Goal: Information Seeking & Learning: Learn about a topic

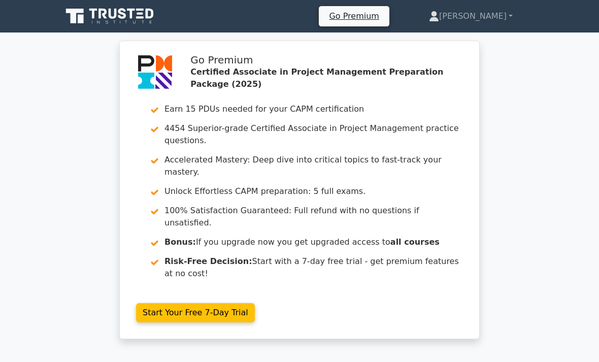
click at [124, 15] on icon at bounding box center [122, 13] width 8 height 11
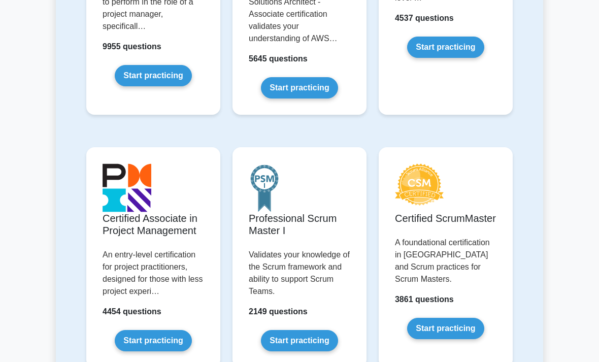
scroll to position [367, 0]
click at [165, 351] on link "Start practicing" at bounding box center [153, 340] width 77 height 21
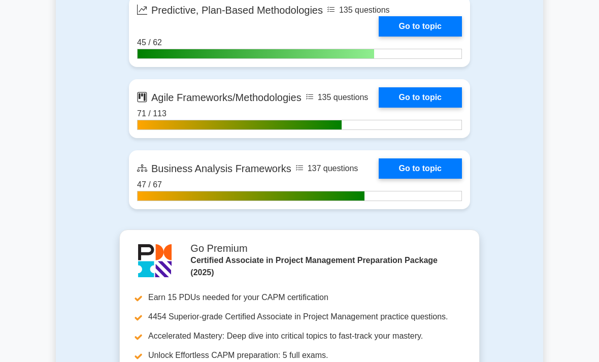
scroll to position [2945, 0]
click at [417, 179] on link "Go to topic" at bounding box center [420, 168] width 83 height 20
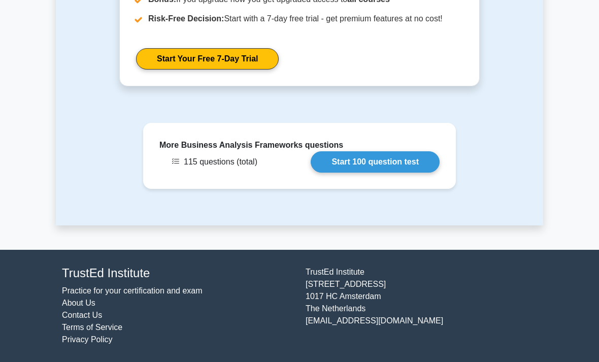
scroll to position [1709, 0]
click at [399, 173] on link "Start 100 question test" at bounding box center [375, 161] width 129 height 21
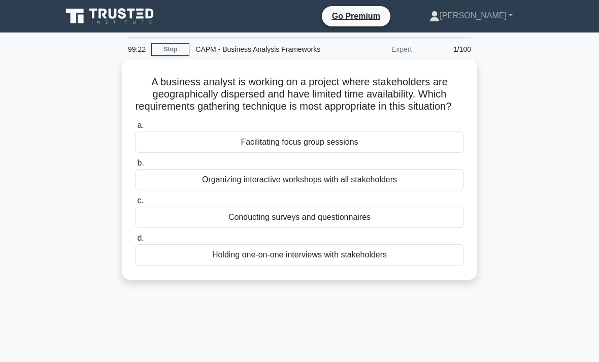
click at [408, 228] on div "Conducting surveys and questionnaires" at bounding box center [299, 217] width 329 height 21
click at [135, 204] on input "c. Conducting surveys and questionnaires" at bounding box center [135, 201] width 0 height 7
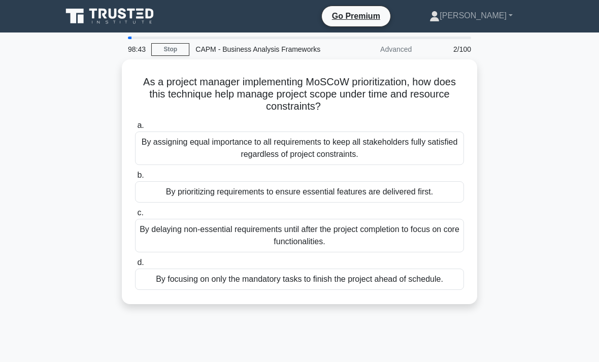
click at [361, 203] on div "By prioritizing requirements to ensure essential features are delivered first." at bounding box center [299, 191] width 329 height 21
click at [135, 179] on input "b. By prioritizing requirements to ensure essential features are delivered firs…" at bounding box center [135, 175] width 0 height 7
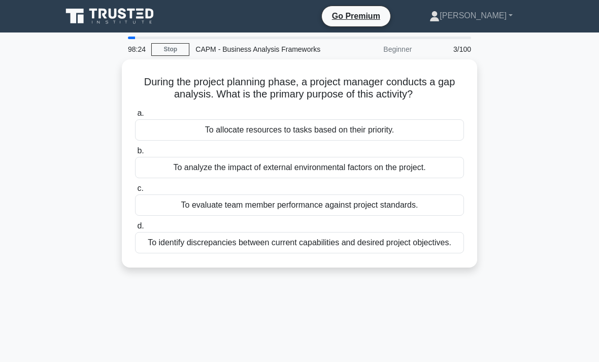
click at [364, 253] on div "To identify discrepancies between current capabilities and desired project obje…" at bounding box center [299, 242] width 329 height 21
click at [135, 230] on input "d. To identify discrepancies between current capabilities and desired project o…" at bounding box center [135, 226] width 0 height 7
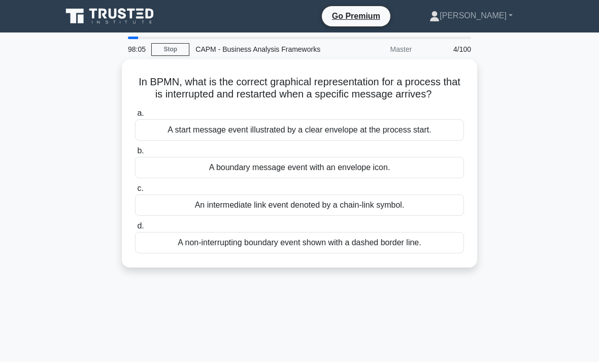
click at [312, 141] on div "A start message event illustrated by a clear envelope at the process start." at bounding box center [299, 129] width 329 height 21
click at [135, 117] on input "a. A start message event illustrated by a clear envelope at the process start." at bounding box center [135, 113] width 0 height 7
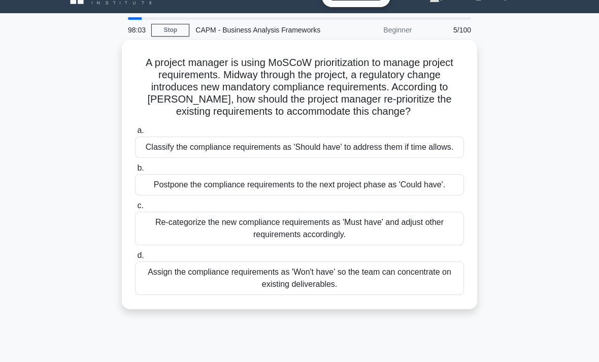
scroll to position [19, 0]
click at [370, 245] on div "Re-categorize the new compliance requirements as 'Must have' and adjust other r…" at bounding box center [299, 229] width 329 height 34
click at [135, 209] on input "c. Re-categorize the new compliance requirements as 'Must have' and adjust othe…" at bounding box center [135, 206] width 0 height 7
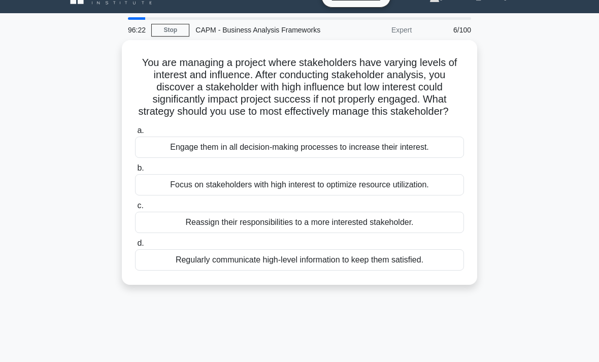
click at [338, 271] on div "Regularly communicate high-level information to keep them satisfied." at bounding box center [299, 259] width 329 height 21
click at [135, 247] on input "d. Regularly communicate high-level information to keep them satisfied." at bounding box center [135, 243] width 0 height 7
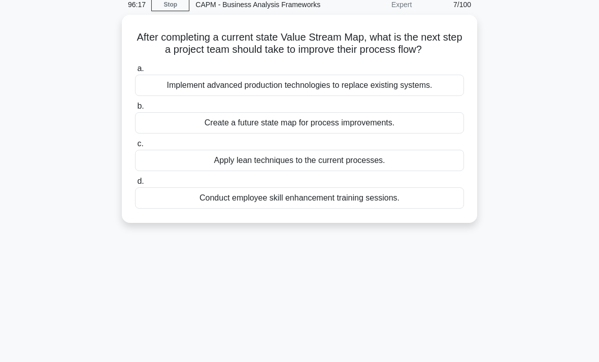
scroll to position [46, 0]
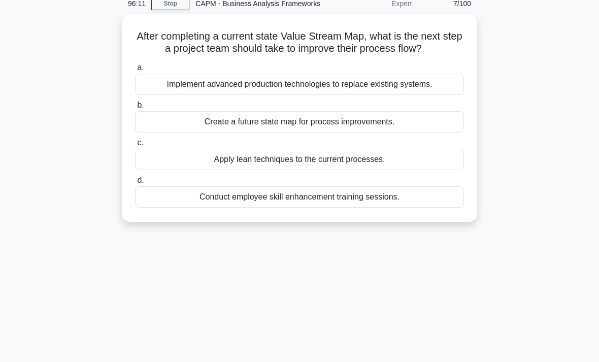
click at [415, 133] on div "Create a future state map for process improvements." at bounding box center [299, 121] width 329 height 21
click at [135, 109] on input "b. Create a future state map for process improvements." at bounding box center [135, 105] width 0 height 7
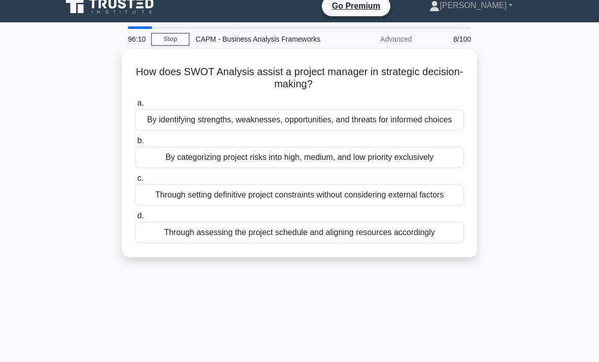
scroll to position [0, 0]
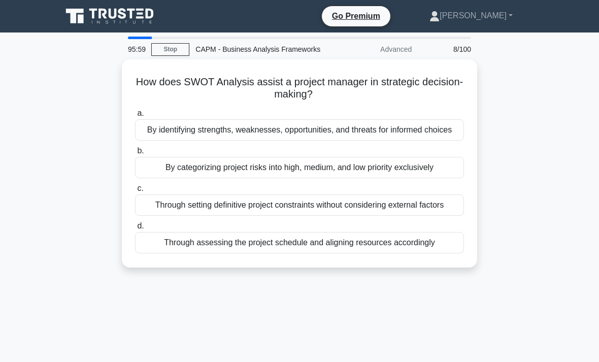
click at [405, 141] on div "By identifying strengths, weaknesses, opportunities, and threats for informed c…" at bounding box center [299, 129] width 329 height 21
click at [135, 117] on input "a. By identifying strengths, weaknesses, opportunities, and threats for informe…" at bounding box center [135, 113] width 0 height 7
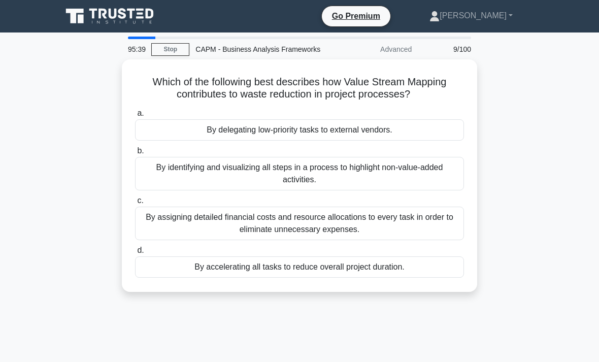
click at [364, 189] on div "By identifying and visualizing all steps in a process to highlight non-value-ad…" at bounding box center [299, 174] width 329 height 34
click at [135, 154] on input "b. By identifying and visualizing all steps in a process to highlight non-value…" at bounding box center [135, 151] width 0 height 7
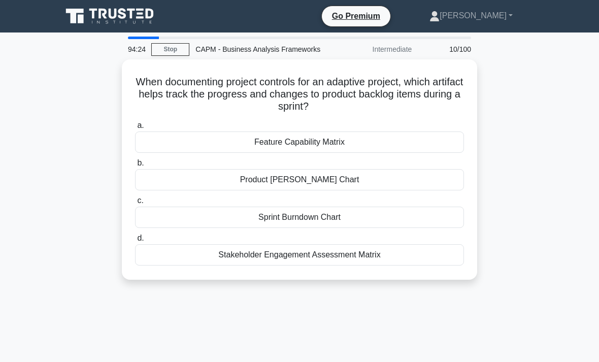
click at [387, 190] on div "Product Gantt Chart" at bounding box center [299, 179] width 329 height 21
click at [135, 167] on input "b. Product Gantt Chart" at bounding box center [135, 163] width 0 height 7
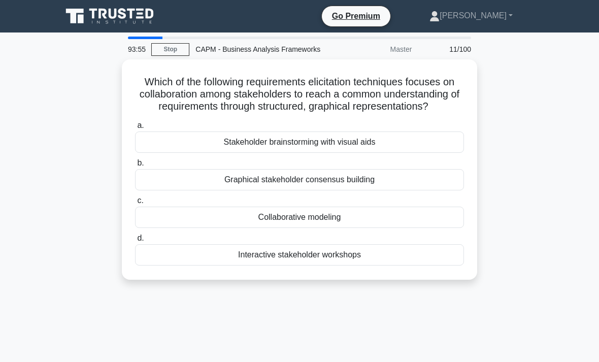
click at [409, 153] on label "a. Stakeholder brainstorming with visual aids" at bounding box center [299, 136] width 329 height 34
click at [135, 129] on input "a. Stakeholder brainstorming with visual aids" at bounding box center [135, 125] width 0 height 7
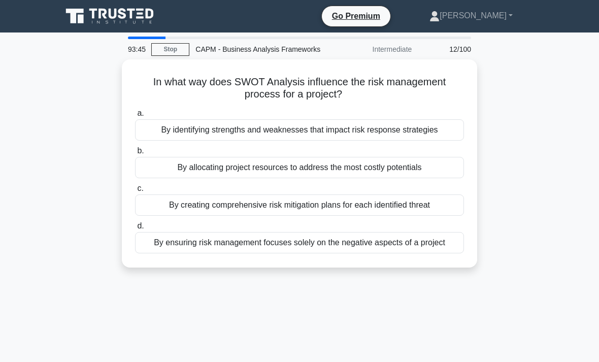
click at [408, 138] on div "By identifying strengths and weaknesses that impact risk response strategies" at bounding box center [299, 129] width 329 height 21
click at [135, 117] on input "a. By identifying strengths and weaknesses that impact risk response strategies" at bounding box center [135, 113] width 0 height 7
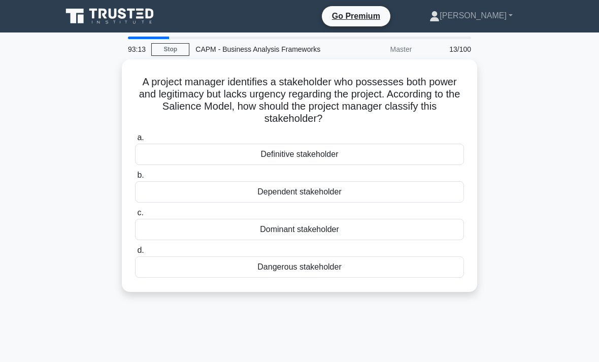
click at [380, 201] on div "Dependent stakeholder" at bounding box center [299, 191] width 329 height 21
click at [135, 179] on input "b. Dependent stakeholder" at bounding box center [135, 175] width 0 height 7
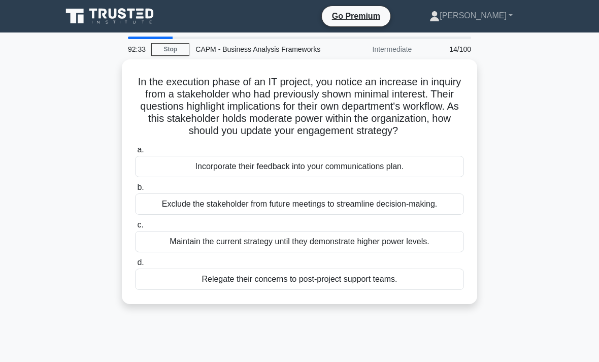
click at [420, 177] on div "Incorporate their feedback into your communications plan." at bounding box center [299, 166] width 329 height 21
click at [135, 153] on input "a. Incorporate their feedback into your communications plan." at bounding box center [135, 150] width 0 height 7
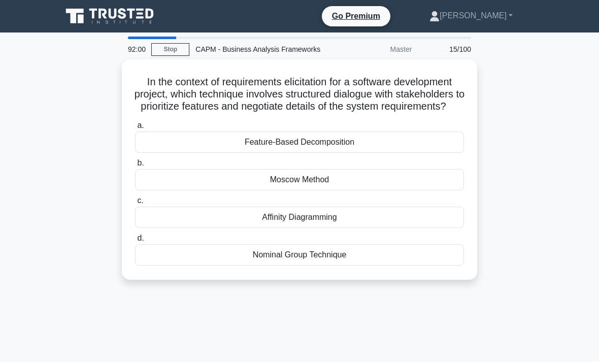
click at [445, 228] on div "Affinity Diagramming" at bounding box center [299, 217] width 329 height 21
click at [135, 204] on input "c. Affinity Diagramming" at bounding box center [135, 201] width 0 height 7
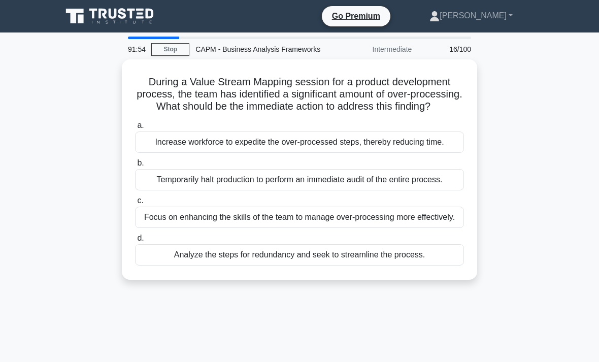
click at [185, 56] on link "Stop" at bounding box center [170, 49] width 38 height 13
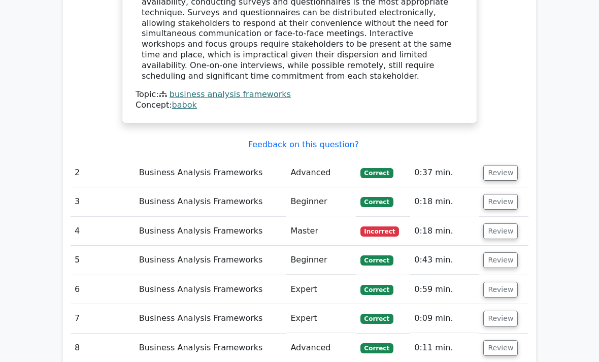
scroll to position [1119, 0]
click at [498, 223] on button "Review" at bounding box center [500, 231] width 35 height 16
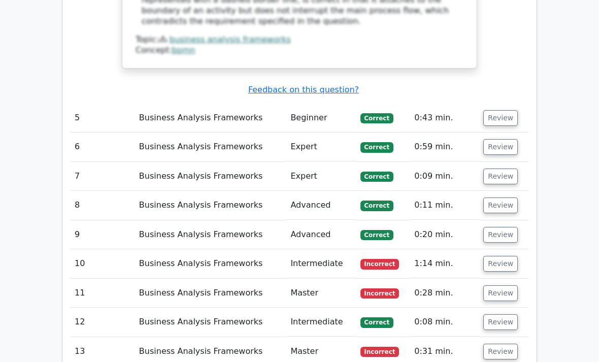
click at [495, 256] on button "Review" at bounding box center [500, 264] width 35 height 16
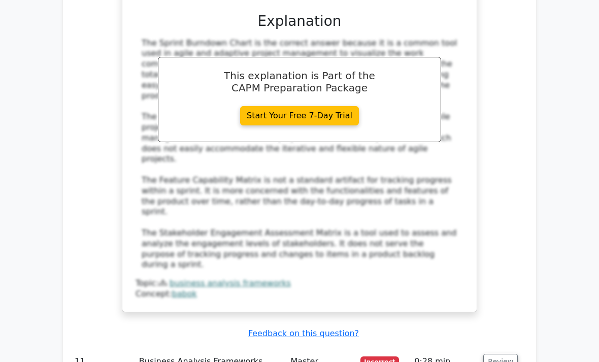
scroll to position [2232, 0]
click at [498, 354] on button "Review" at bounding box center [500, 362] width 35 height 16
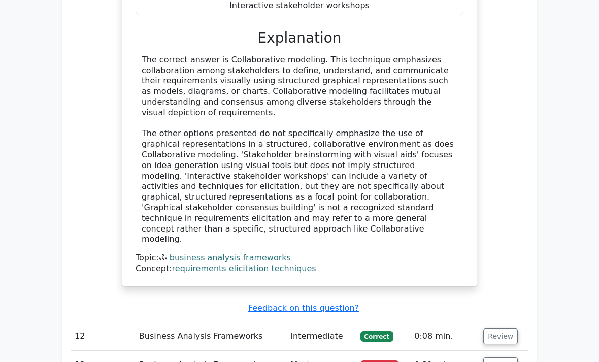
scroll to position [2822, 0]
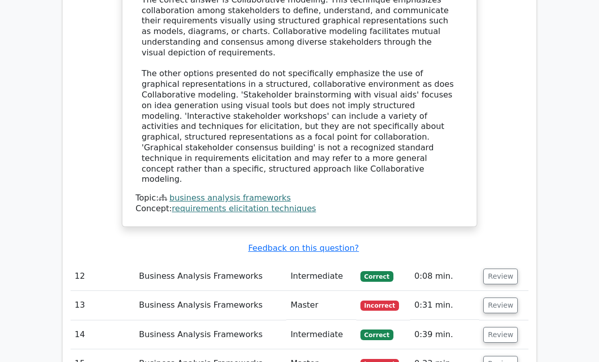
scroll to position [2860, 0]
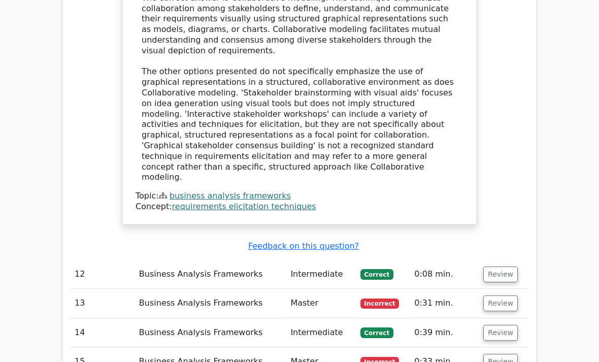
click at [498, 296] on button "Review" at bounding box center [500, 304] width 35 height 16
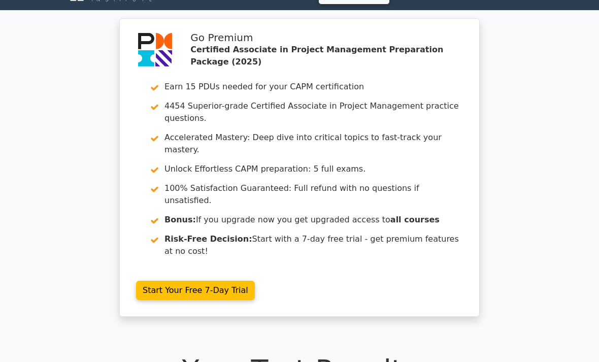
scroll to position [0, 0]
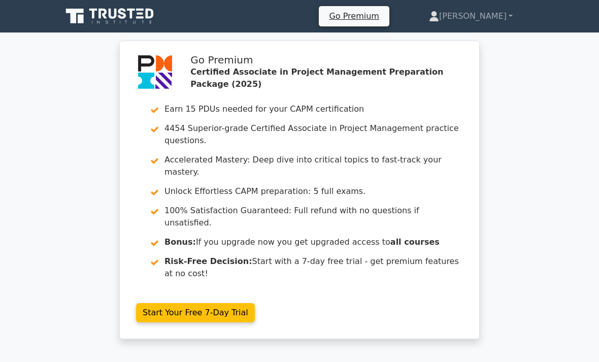
click at [123, 12] on icon at bounding box center [110, 16] width 97 height 19
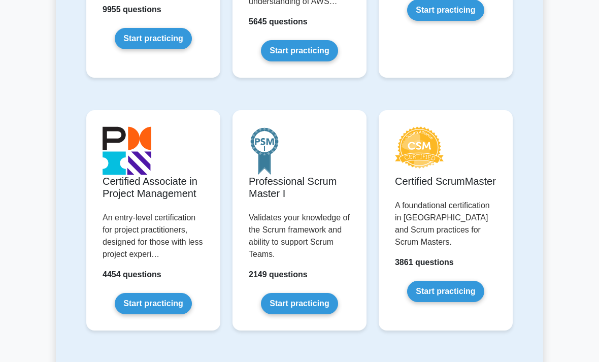
click at [171, 315] on link "Start practicing" at bounding box center [153, 303] width 77 height 21
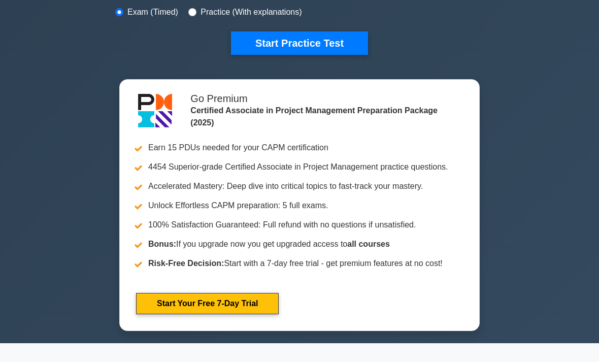
scroll to position [315, 0]
